Goal: Task Accomplishment & Management: Manage account settings

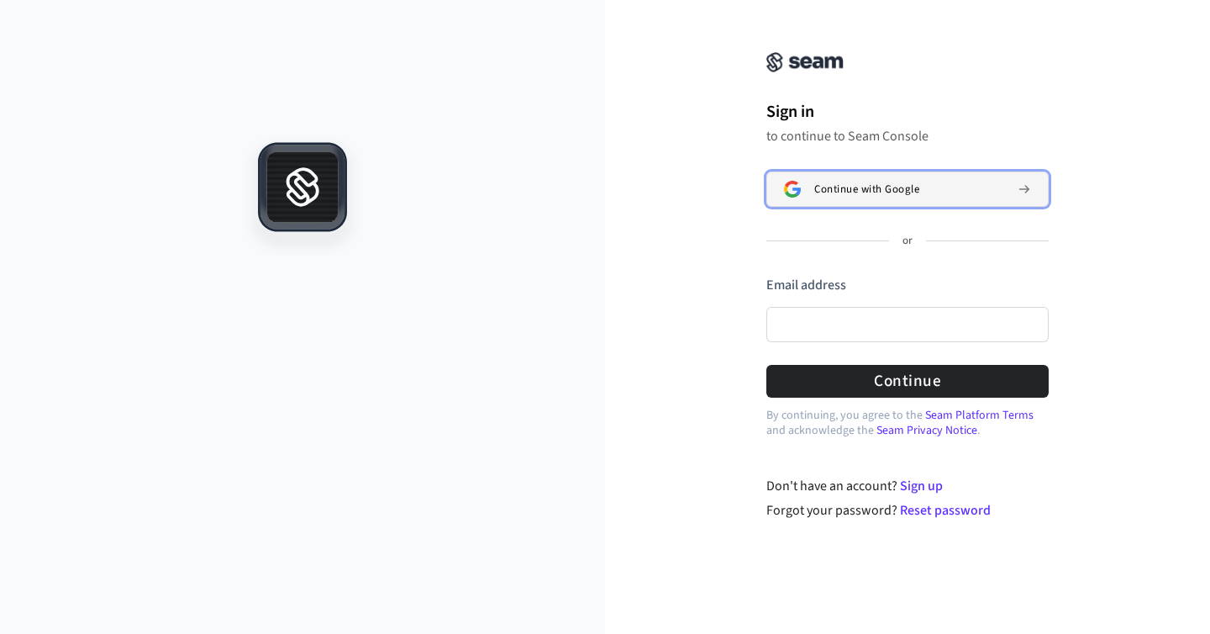
click at [841, 187] on span "Continue with Google" at bounding box center [866, 188] width 105 height 13
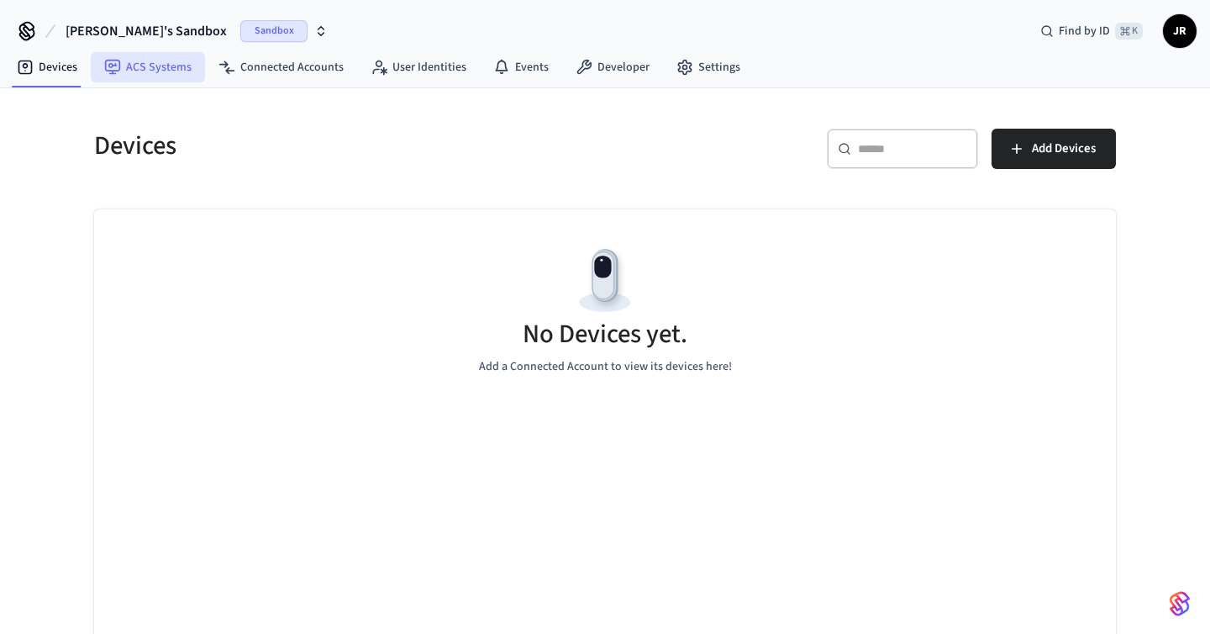
click at [151, 70] on link "ACS Systems" at bounding box center [148, 67] width 114 height 30
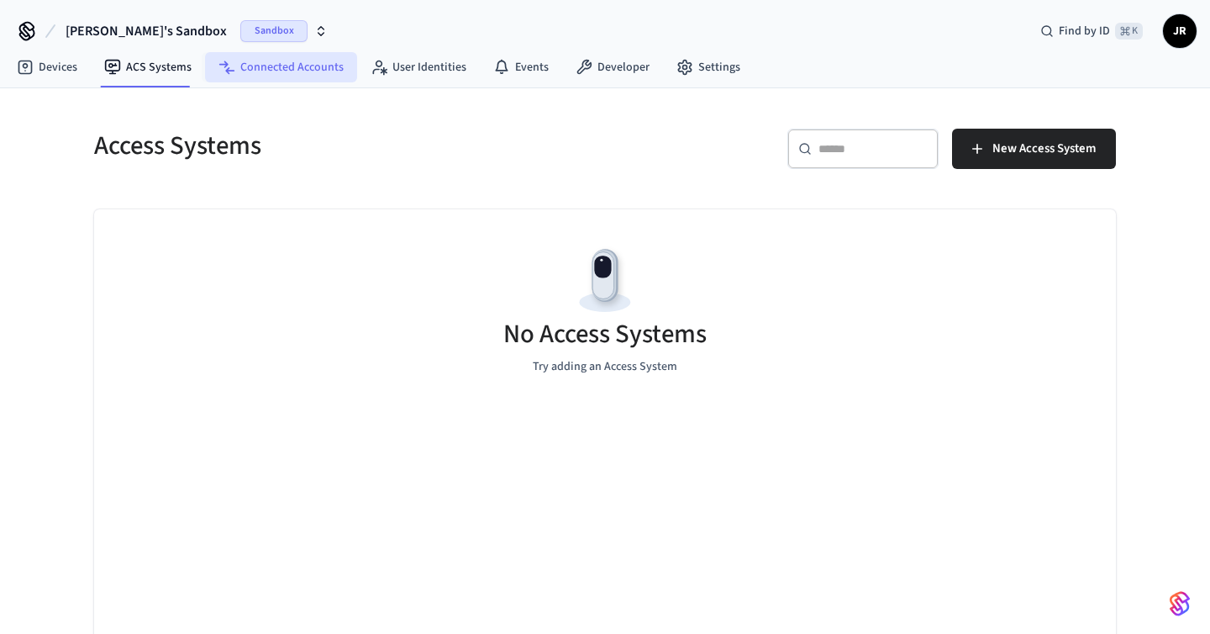
click at [259, 61] on link "Connected Accounts" at bounding box center [281, 67] width 152 height 30
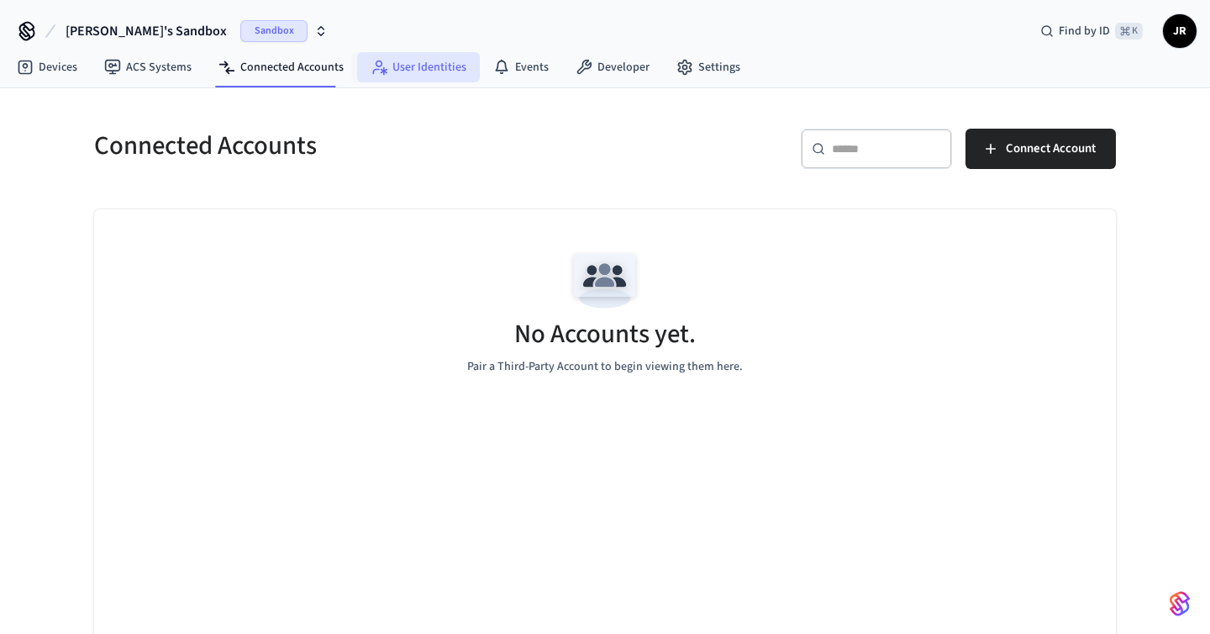
click at [435, 68] on link "User Identities" at bounding box center [418, 67] width 123 height 30
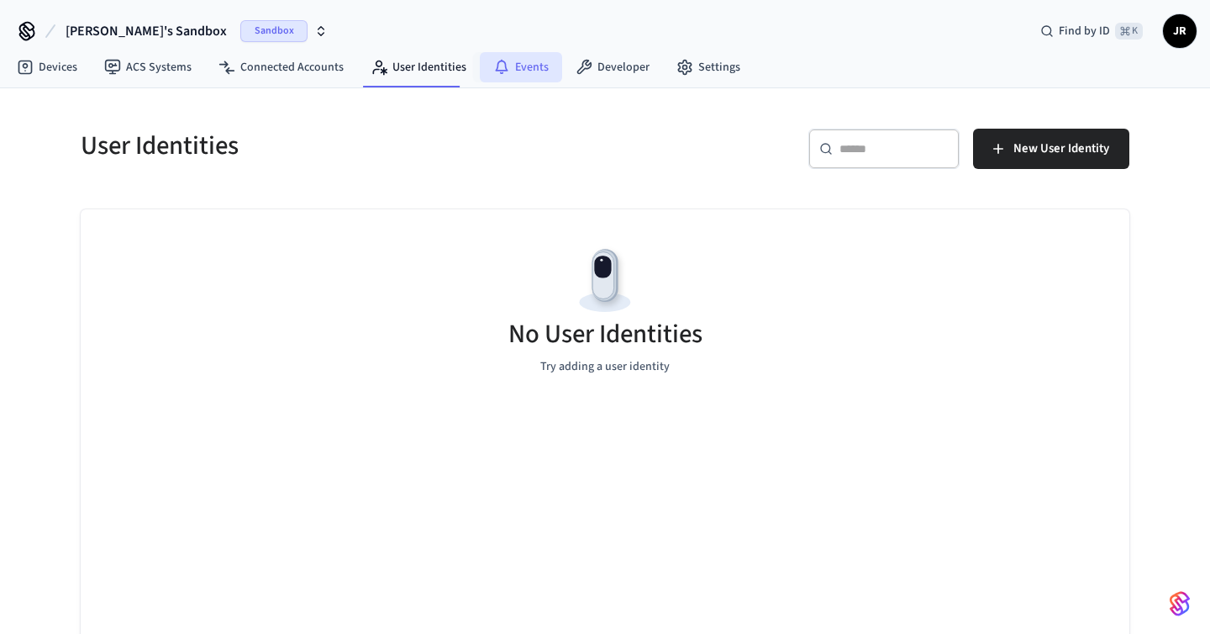
click at [493, 66] on icon at bounding box center [501, 67] width 17 height 17
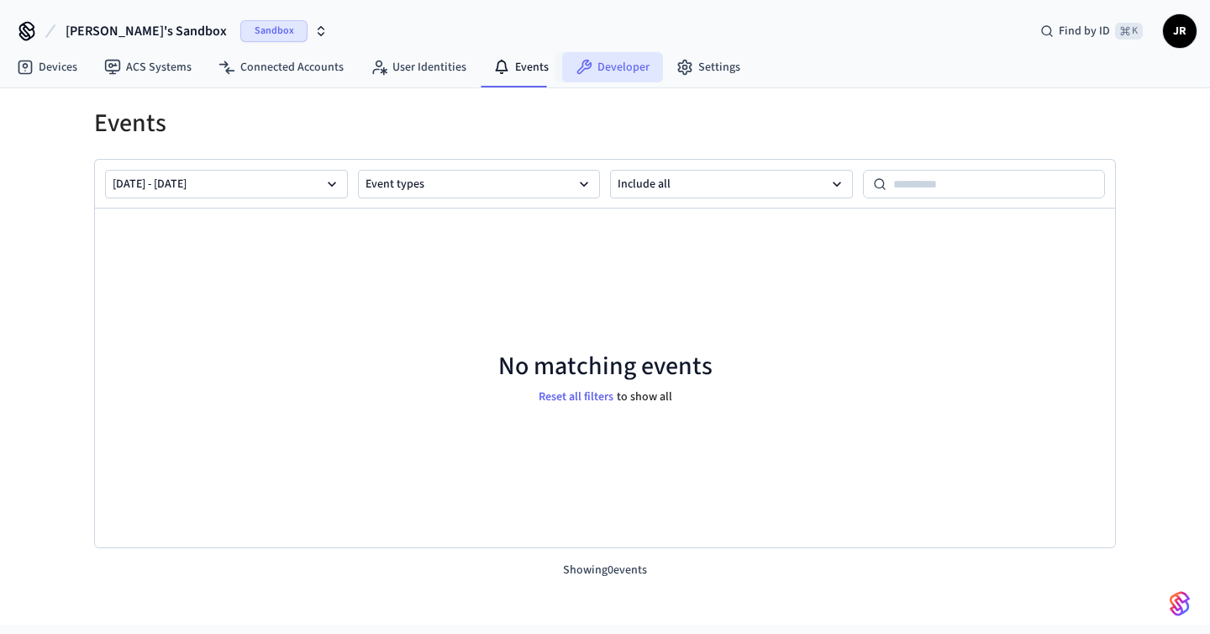
click at [599, 61] on link "Developer" at bounding box center [612, 67] width 101 height 30
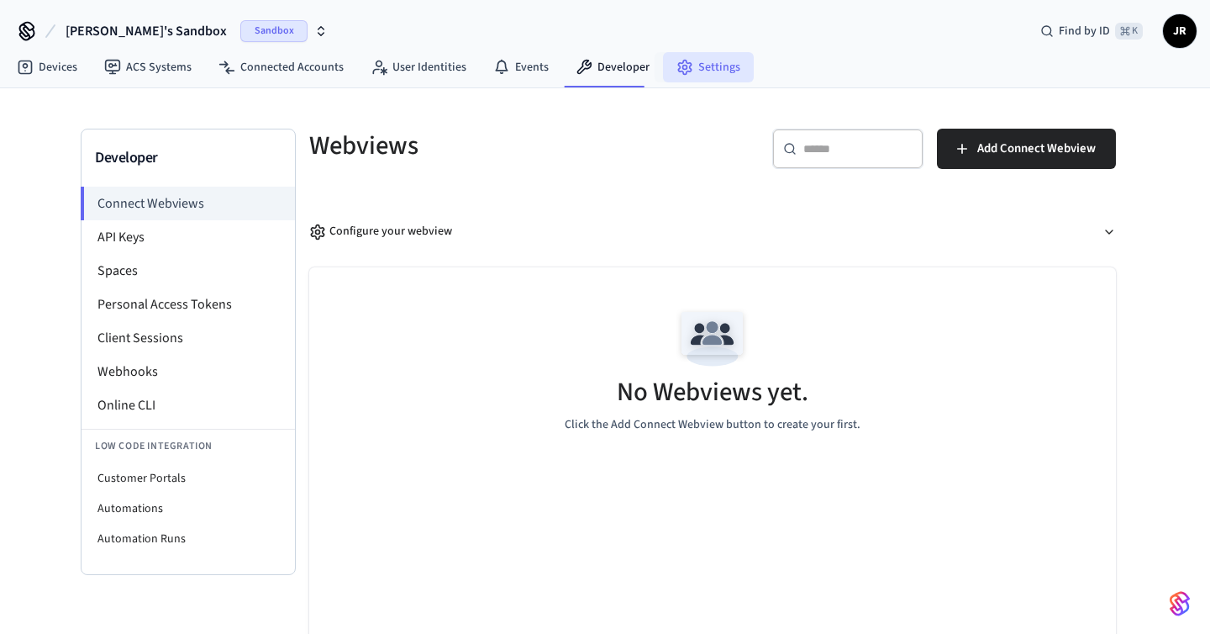
click at [694, 64] on link "Settings" at bounding box center [708, 67] width 91 height 30
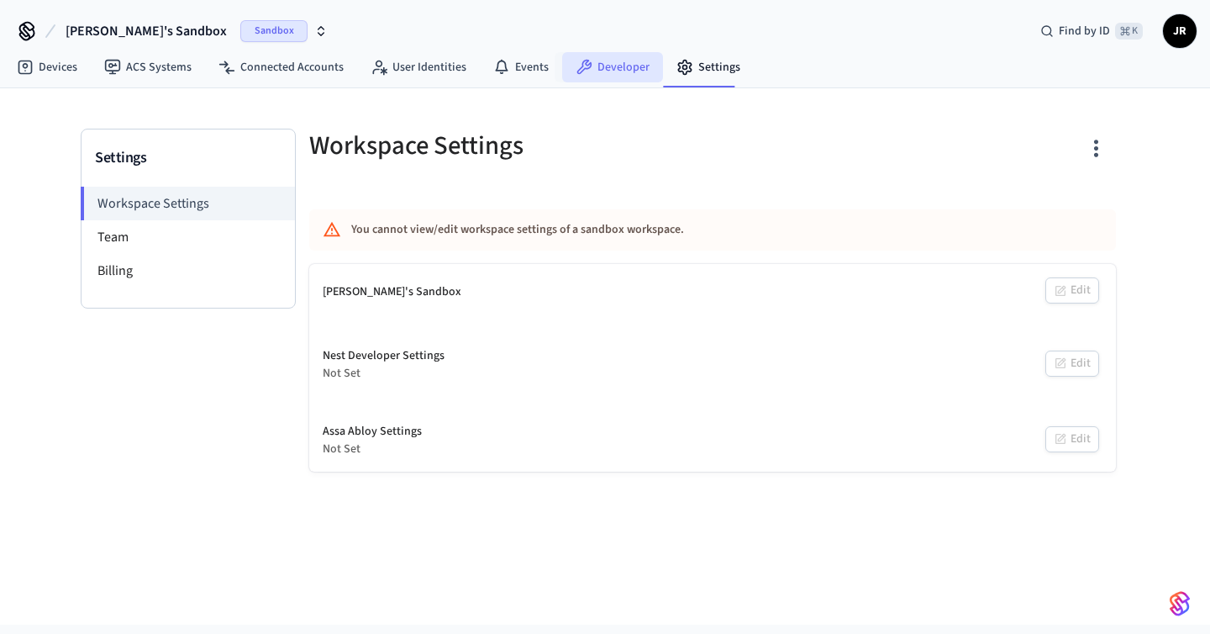
click at [623, 67] on link "Developer" at bounding box center [612, 67] width 101 height 30
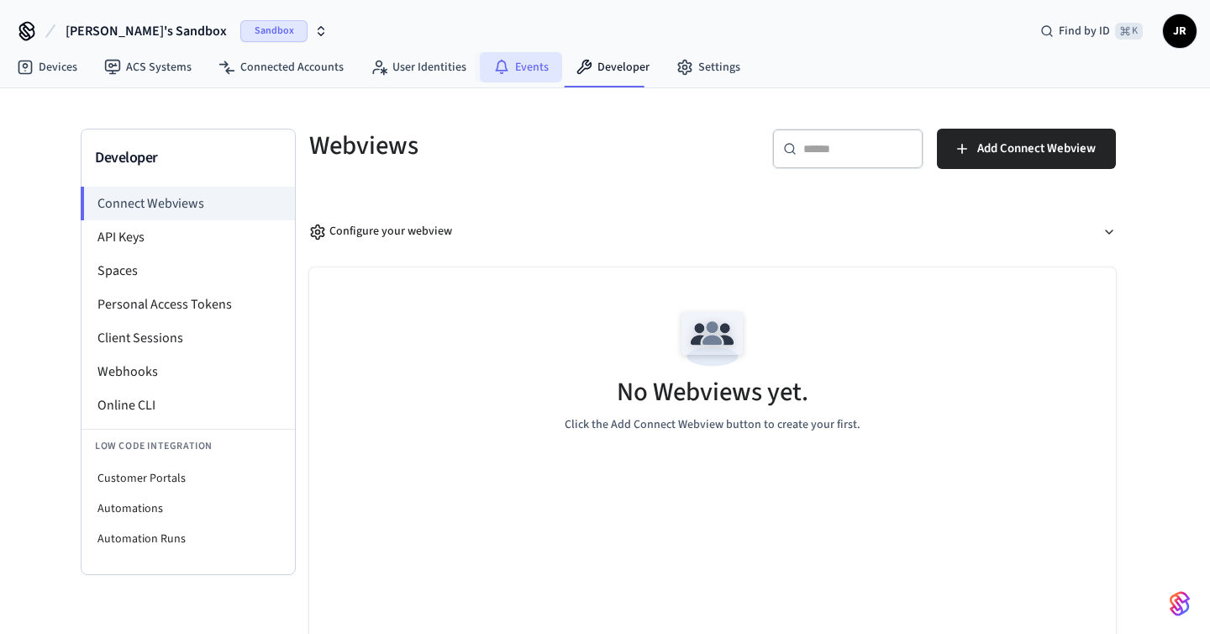
click at [535, 67] on link "Events" at bounding box center [521, 67] width 82 height 30
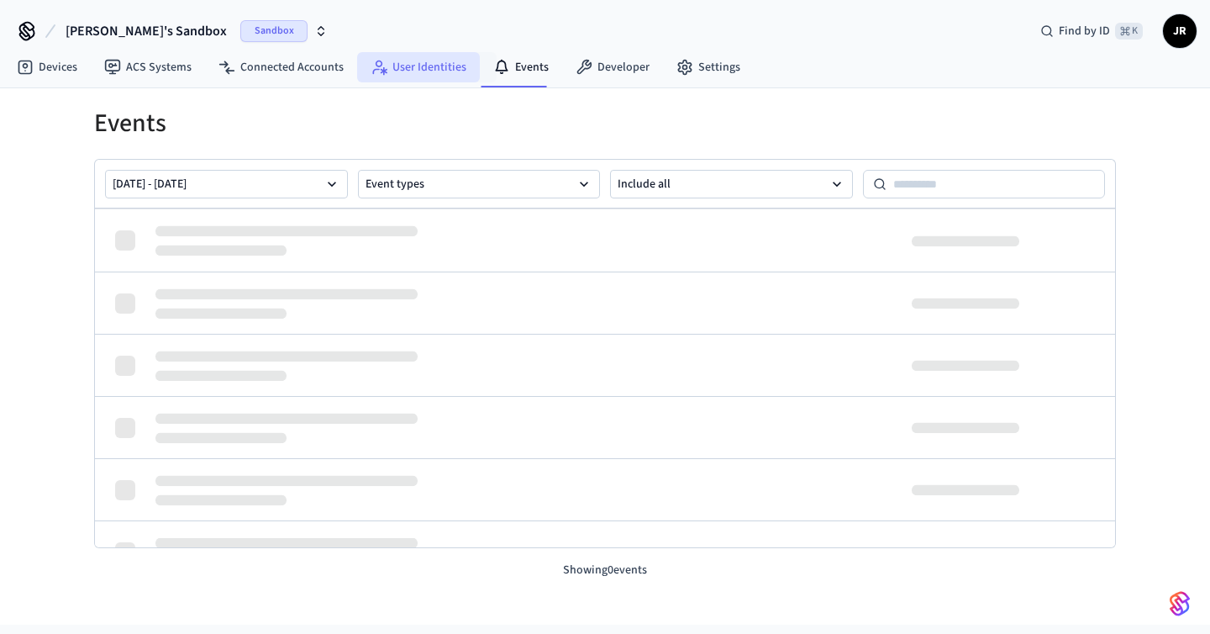
click at [424, 66] on link "User Identities" at bounding box center [418, 67] width 123 height 30
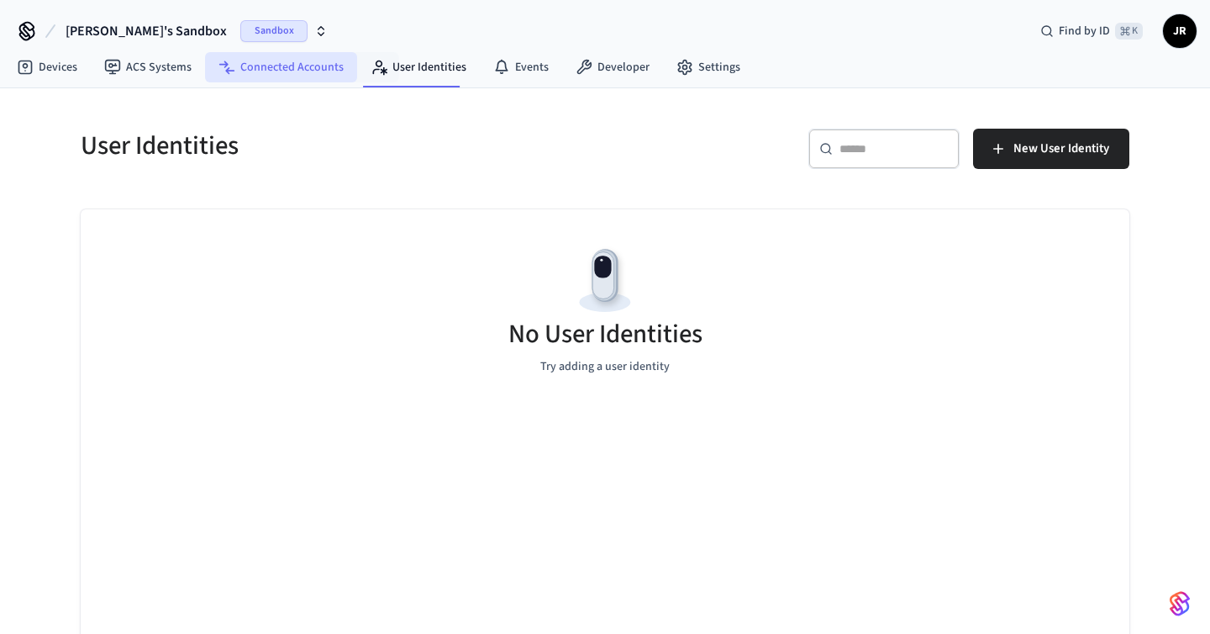
click at [290, 80] on link "Connected Accounts" at bounding box center [281, 67] width 152 height 30
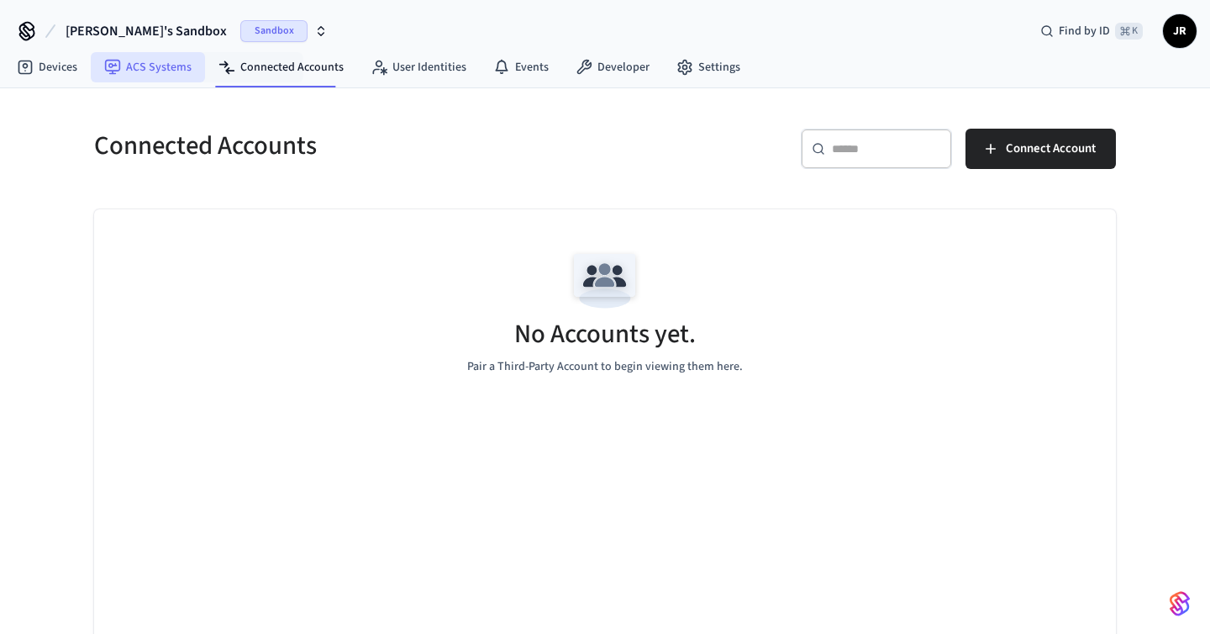
click at [164, 62] on link "ACS Systems" at bounding box center [148, 67] width 114 height 30
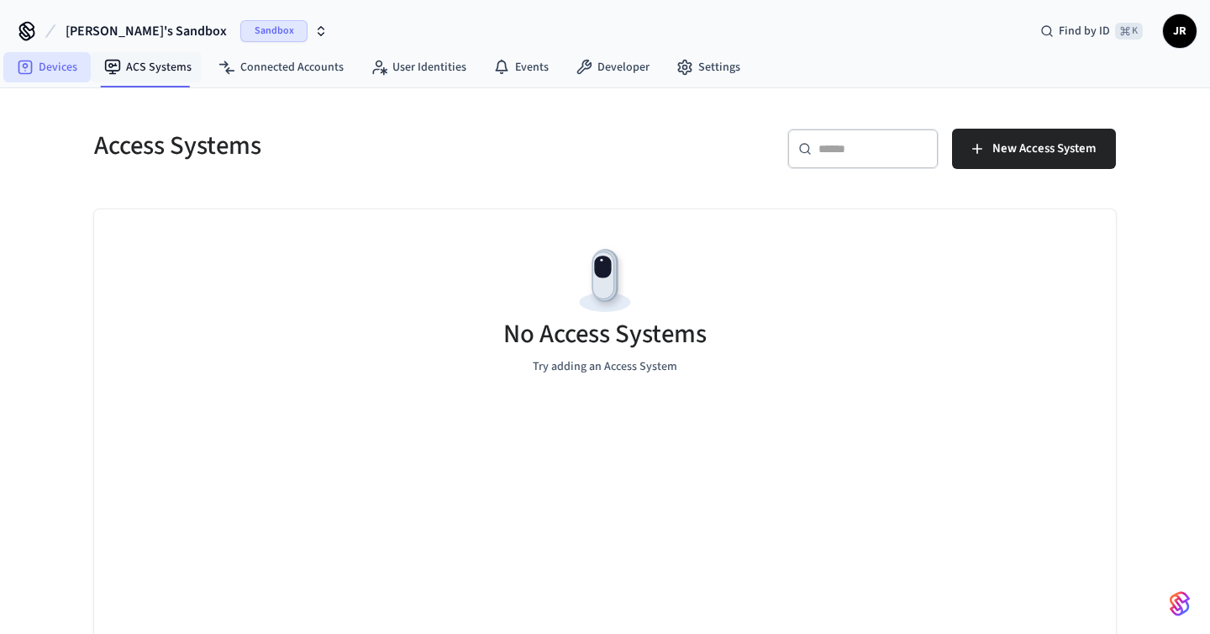
click at [41, 71] on link "Devices" at bounding box center [46, 67] width 87 height 30
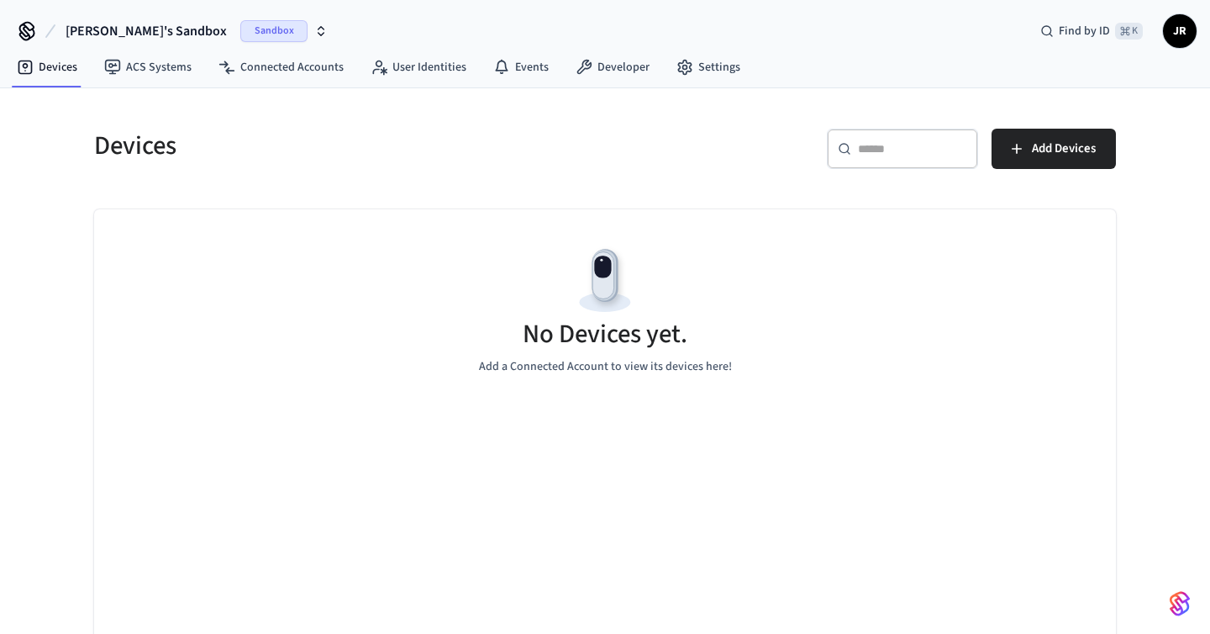
click at [577, 171] on div "Devices" at bounding box center [334, 145] width 521 height 74
click at [1061, 150] on span "Add Devices" at bounding box center [1064, 149] width 64 height 22
click at [566, 141] on h5 "Devices" at bounding box center [344, 146] width 501 height 34
click at [1164, 31] on span "JR" at bounding box center [1180, 31] width 34 height 34
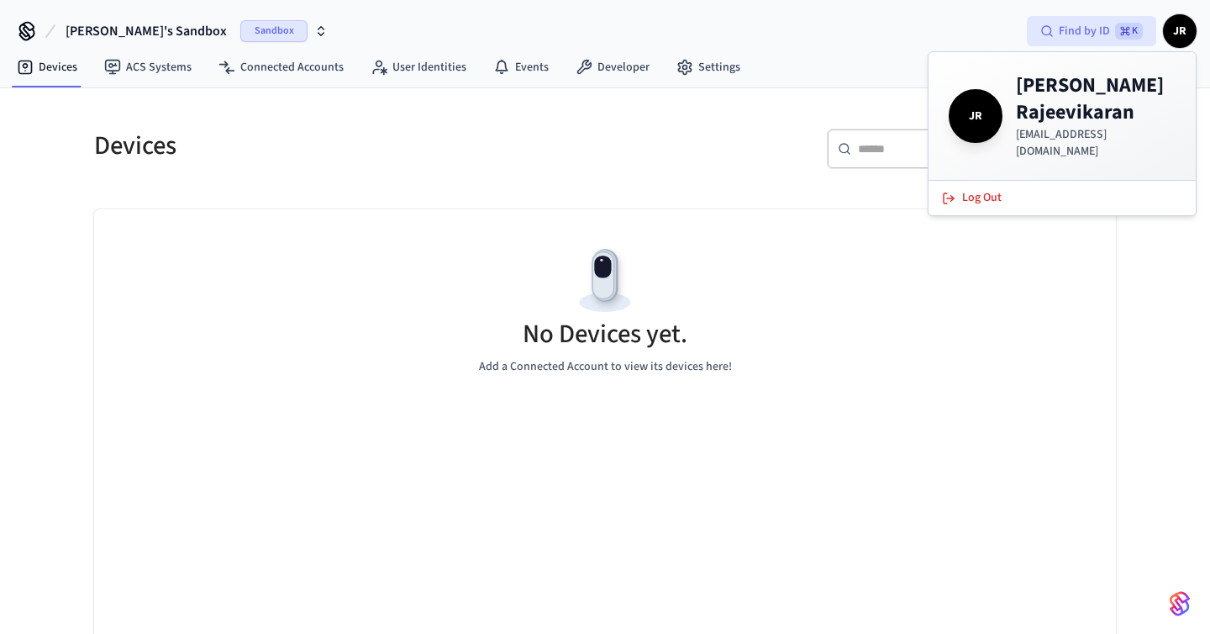
click at [1069, 38] on span "Find by ID" at bounding box center [1084, 31] width 51 height 17
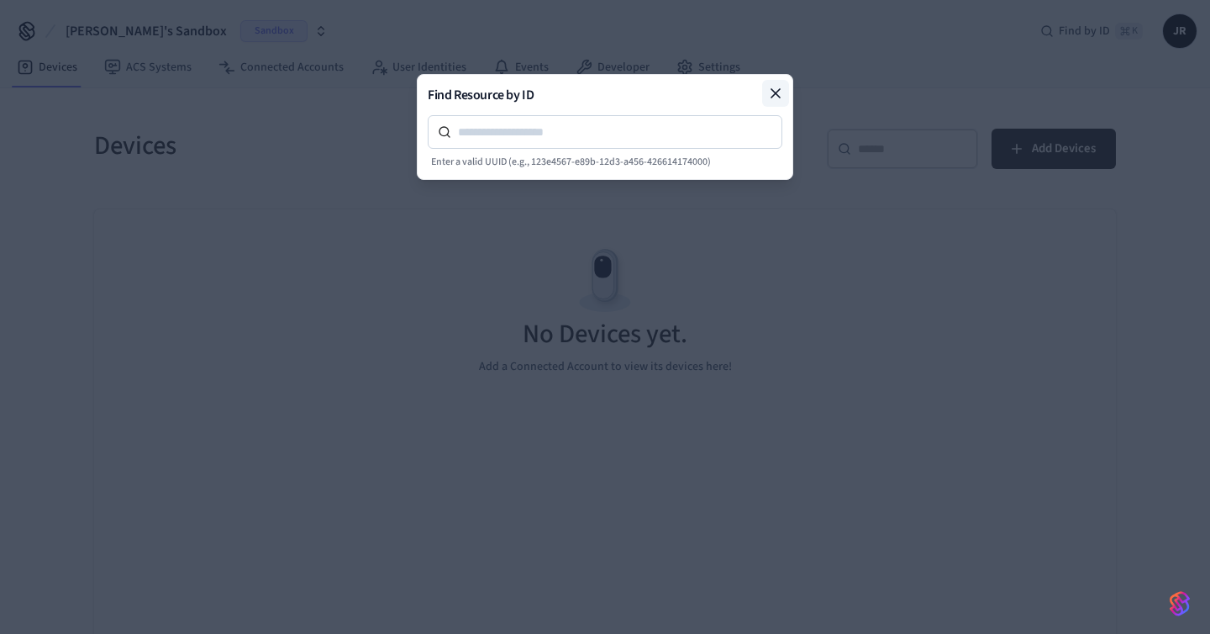
click at [783, 94] on icon at bounding box center [775, 93] width 17 height 17
